Goal: Transaction & Acquisition: Purchase product/service

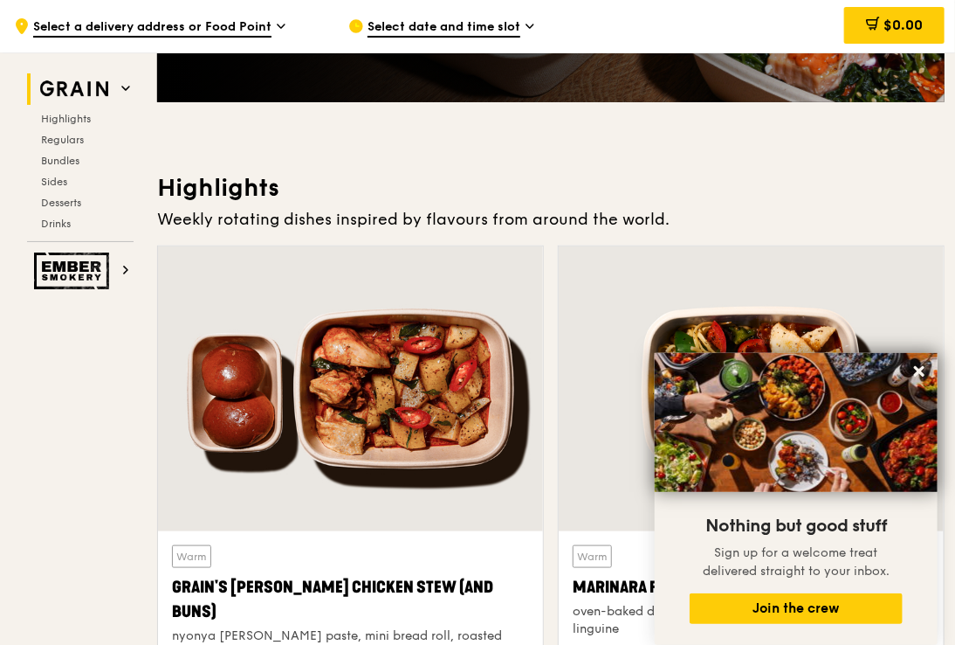
scroll to position [582, 0]
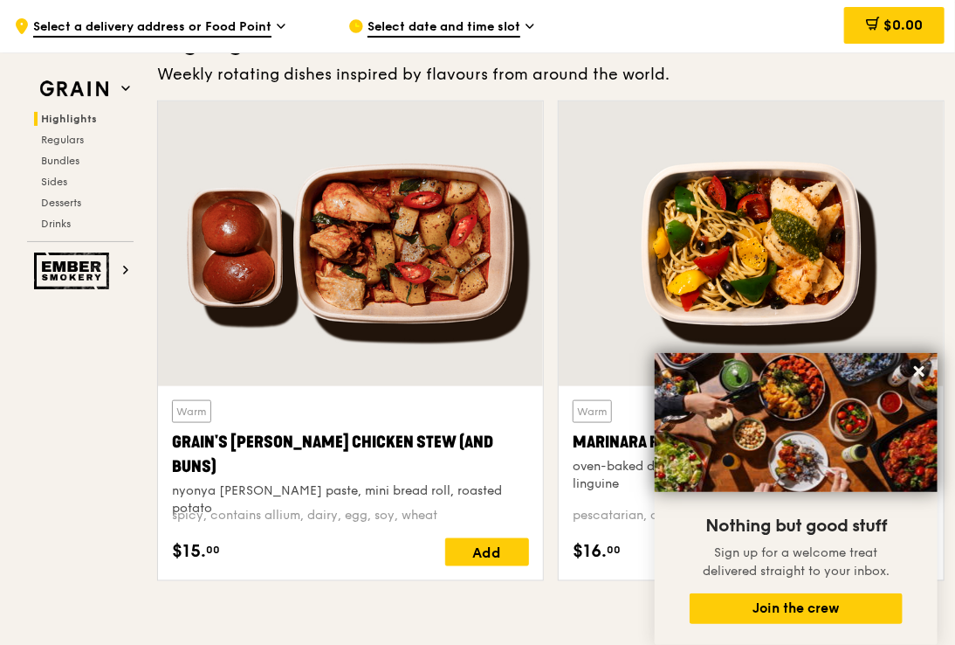
drag, startPoint x: 926, startPoint y: 376, endPoint x: 653, endPoint y: 274, distance: 290.7
click at [925, 375] on icon at bounding box center [920, 371] width 16 height 16
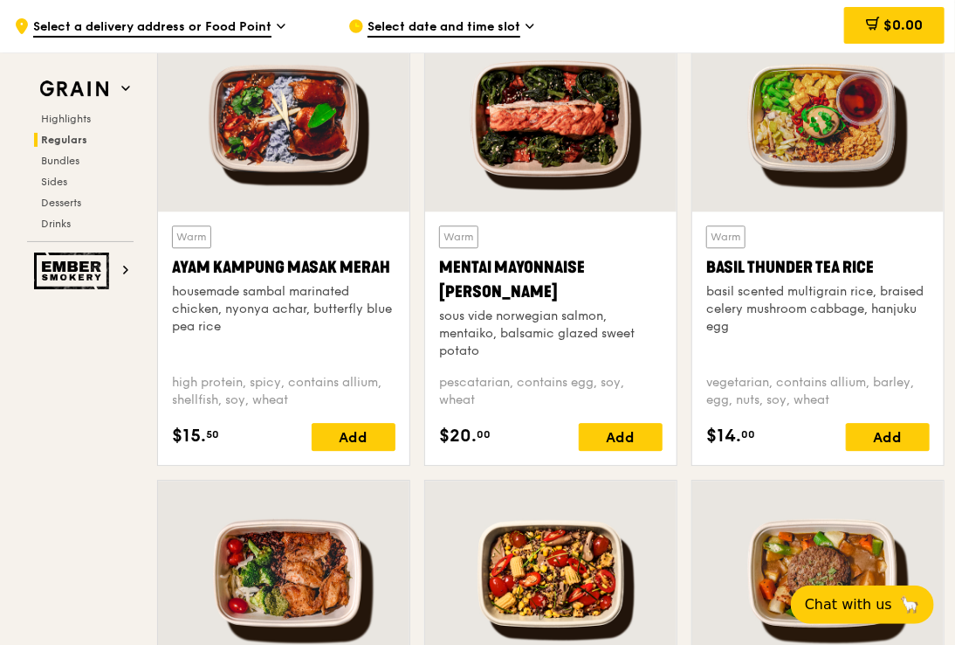
scroll to position [1572, 0]
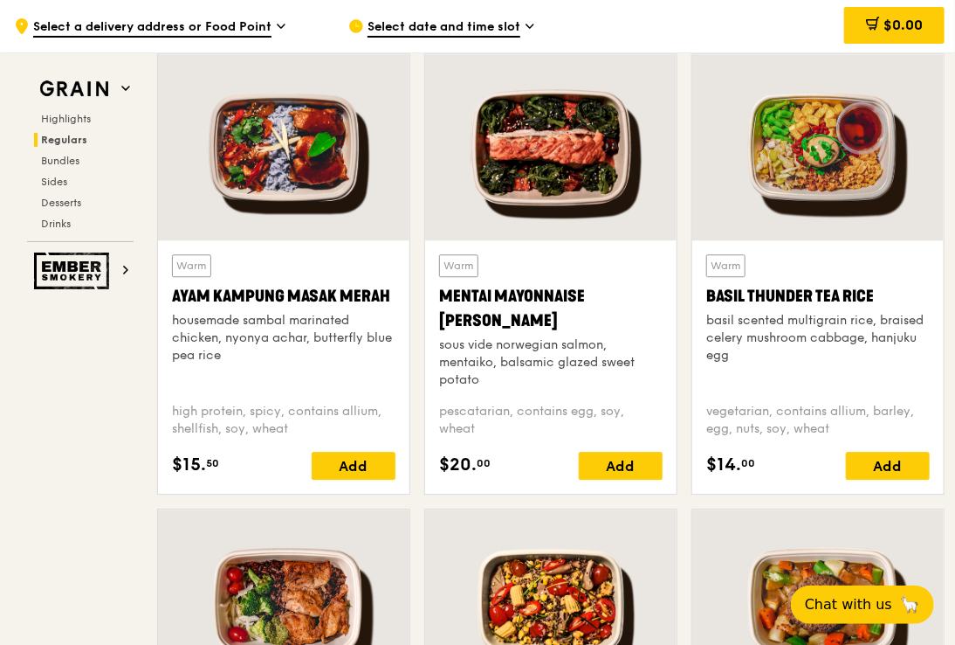
drag, startPoint x: 162, startPoint y: 290, endPoint x: 390, endPoint y: 299, distance: 229.0
click at [390, 299] on div "Warm Ayam [GEOGRAPHIC_DATA] housemade sambal marinated chicken, nyonya achar, b…" at bounding box center [284, 366] width 252 height 253
copy div "Ayam Kampung Masak Merah"
click at [318, 293] on div "Ayam Kampung Masak Merah" at bounding box center [284, 296] width 224 height 24
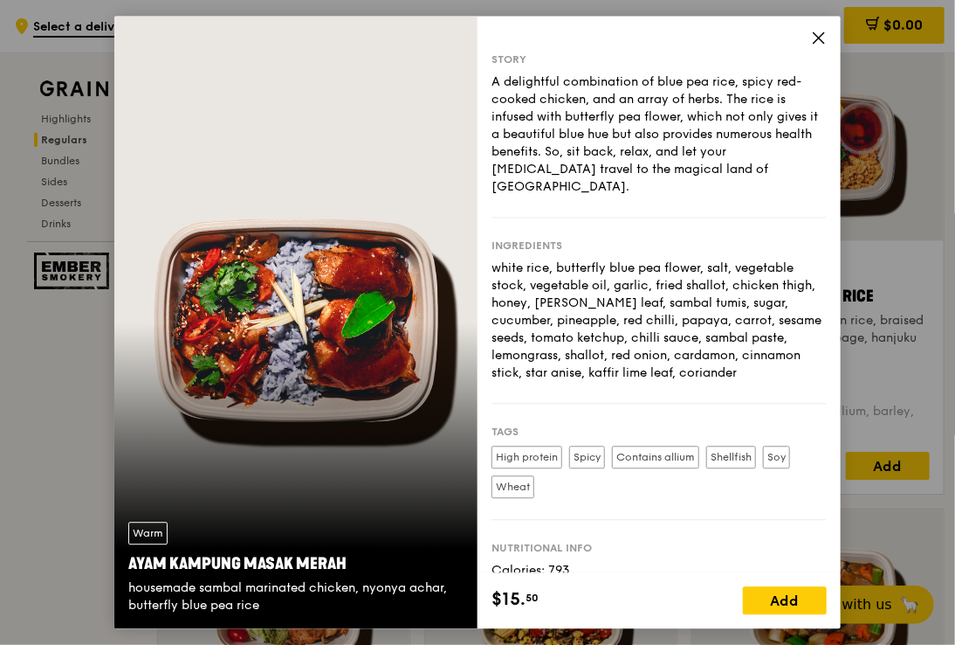
drag, startPoint x: 377, startPoint y: 564, endPoint x: 129, endPoint y: 568, distance: 248.1
click at [129, 568] on div "Ayam Kampung Masak Merah" at bounding box center [295, 564] width 335 height 24
copy div "Ayam Kampung Masak Merah"
click at [823, 39] on icon at bounding box center [819, 38] width 16 height 16
